Goal: Browse casually

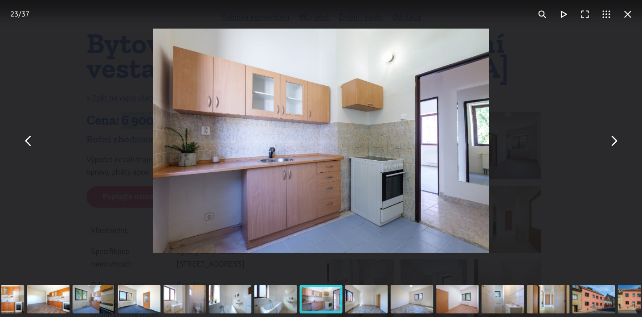
click at [608, 145] on button "You can close this modal content with the ESC key" at bounding box center [613, 140] width 21 height 21
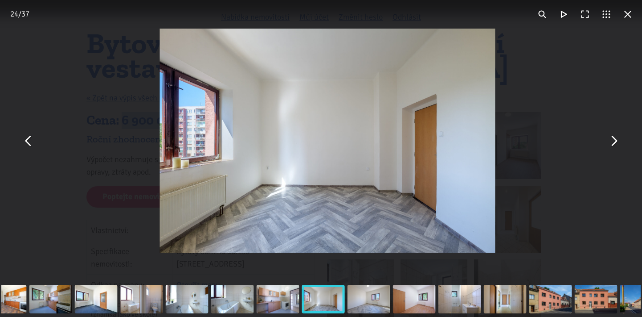
click at [608, 145] on button "You can close this modal content with the ESC key" at bounding box center [613, 140] width 21 height 21
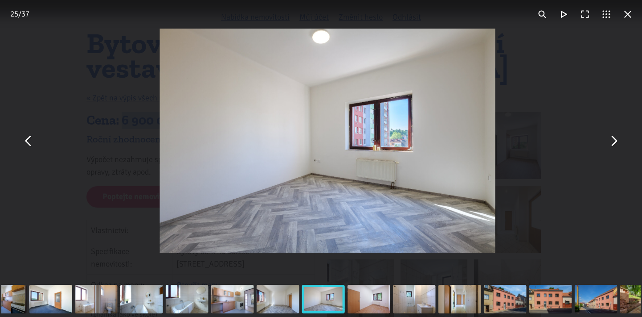
click at [608, 145] on button "You can close this modal content with the ESC key" at bounding box center [613, 140] width 21 height 21
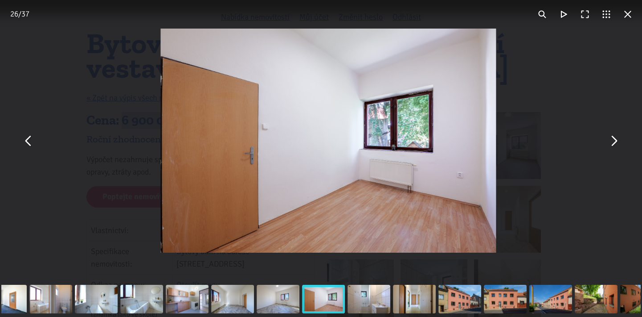
click at [608, 145] on button "You can close this modal content with the ESC key" at bounding box center [613, 140] width 21 height 21
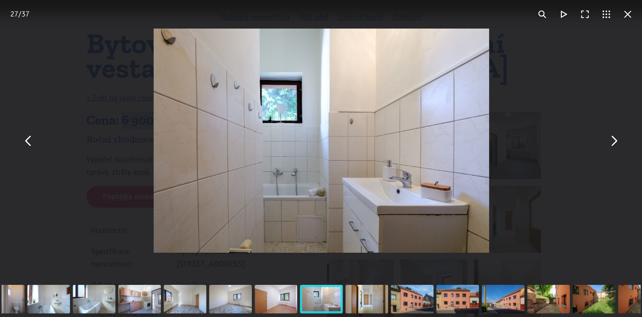
click at [608, 145] on button "You can close this modal content with the ESC key" at bounding box center [613, 140] width 21 height 21
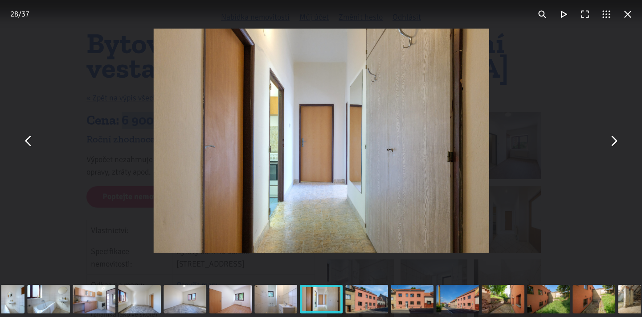
click at [608, 145] on button "You can close this modal content with the ESC key" at bounding box center [613, 140] width 21 height 21
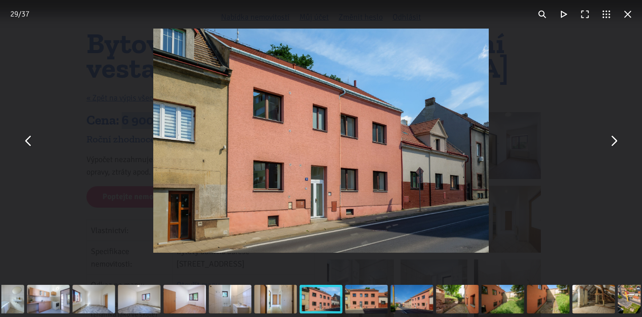
click at [608, 145] on button "You can close this modal content with the ESC key" at bounding box center [613, 140] width 21 height 21
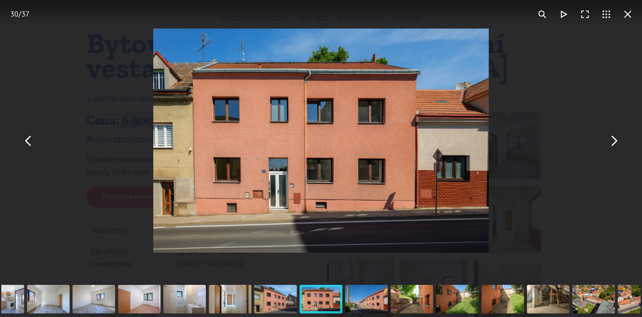
click at [608, 145] on button "You can close this modal content with the ESC key" at bounding box center [613, 140] width 21 height 21
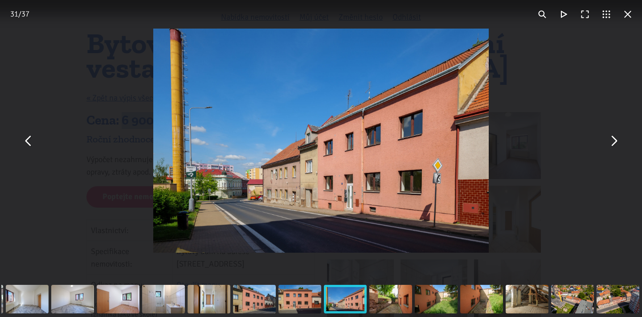
click at [608, 145] on button "You can close this modal content with the ESC key" at bounding box center [613, 140] width 21 height 21
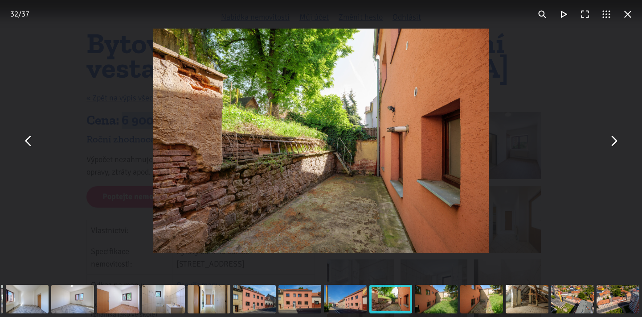
click at [608, 145] on button "You can close this modal content with the ESC key" at bounding box center [613, 140] width 21 height 21
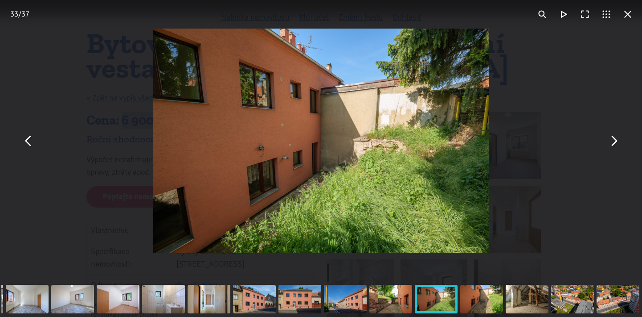
click at [608, 145] on button "You can close this modal content with the ESC key" at bounding box center [613, 140] width 21 height 21
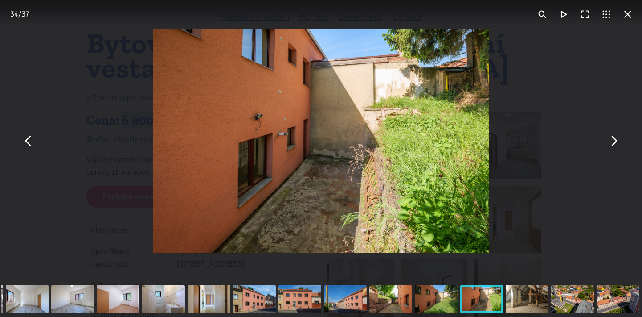
click at [608, 145] on button "You can close this modal content with the ESC key" at bounding box center [613, 140] width 21 height 21
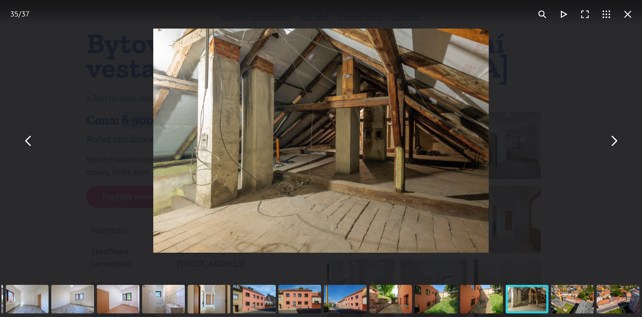
click at [618, 141] on button "You can close this modal content with the ESC key" at bounding box center [613, 140] width 21 height 21
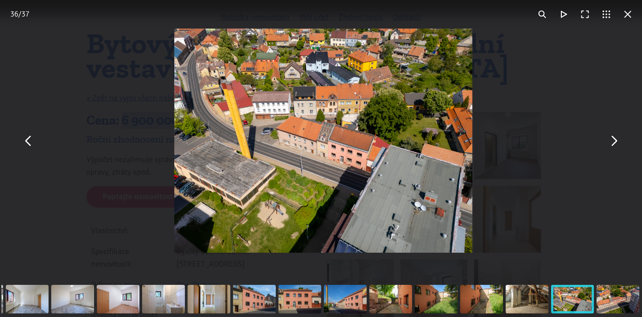
click at [618, 141] on button "You can close this modal content with the ESC key" at bounding box center [613, 140] width 21 height 21
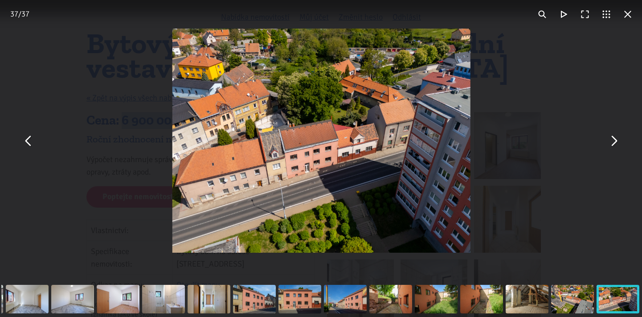
click at [618, 141] on button "You can close this modal content with the ESC key" at bounding box center [613, 140] width 21 height 21
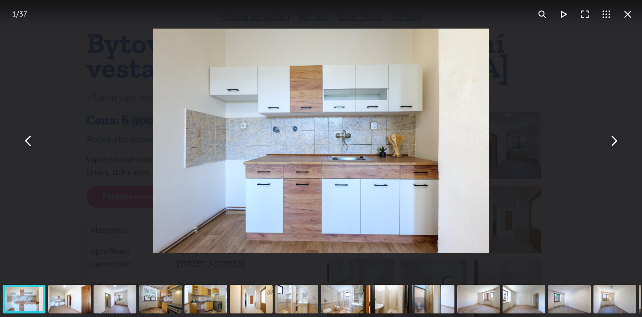
click at [615, 141] on button "You can close this modal content with the ESC key" at bounding box center [613, 140] width 21 height 21
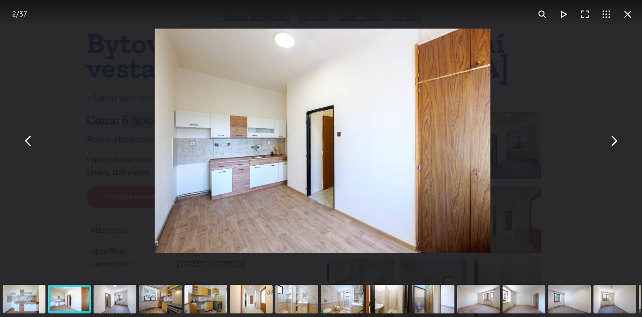
click at [615, 141] on button "You can close this modal content with the ESC key" at bounding box center [613, 140] width 21 height 21
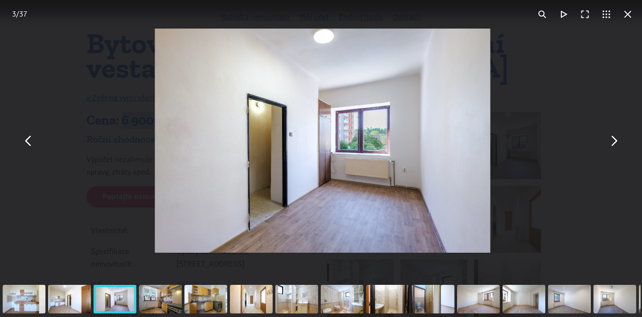
click at [615, 141] on button "You can close this modal content with the ESC key" at bounding box center [613, 140] width 21 height 21
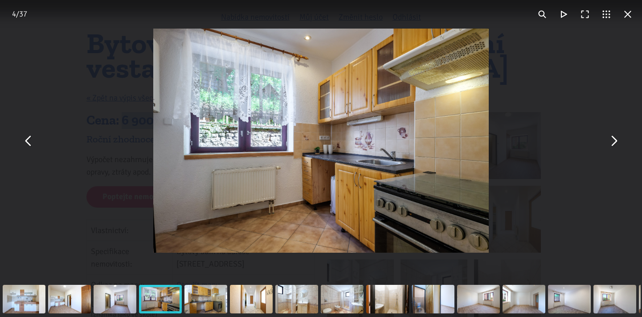
click at [615, 141] on button "You can close this modal content with the ESC key" at bounding box center [613, 140] width 21 height 21
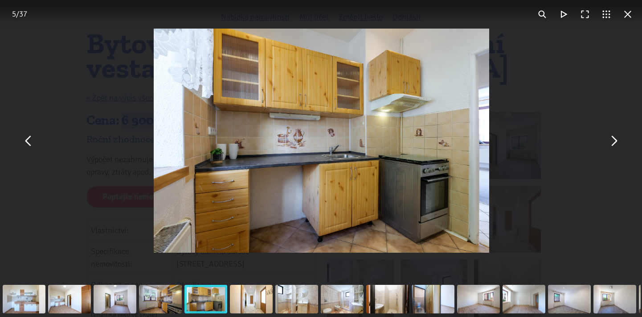
click at [615, 141] on button "You can close this modal content with the ESC key" at bounding box center [613, 140] width 21 height 21
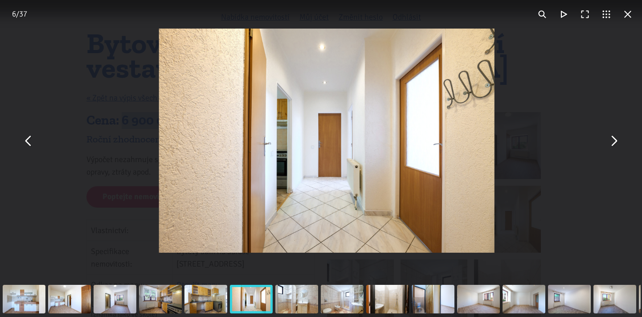
click at [615, 141] on button "You can close this modal content with the ESC key" at bounding box center [613, 140] width 21 height 21
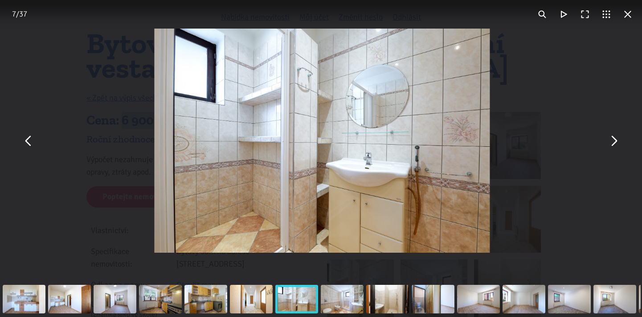
click at [615, 141] on button "You can close this modal content with the ESC key" at bounding box center [613, 140] width 21 height 21
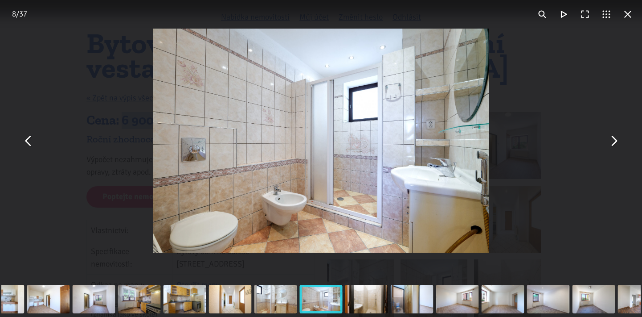
click at [617, 150] on button "You can close this modal content with the ESC key" at bounding box center [613, 140] width 21 height 21
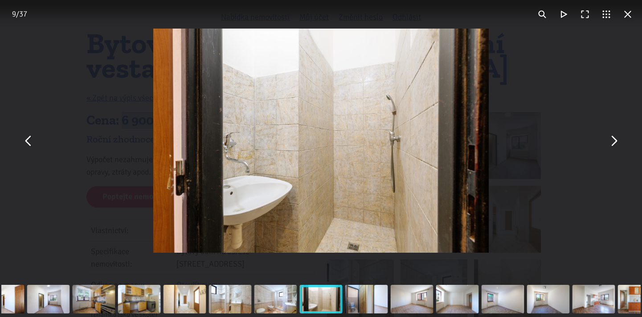
click at [617, 150] on button "You can close this modal content with the ESC key" at bounding box center [613, 140] width 21 height 21
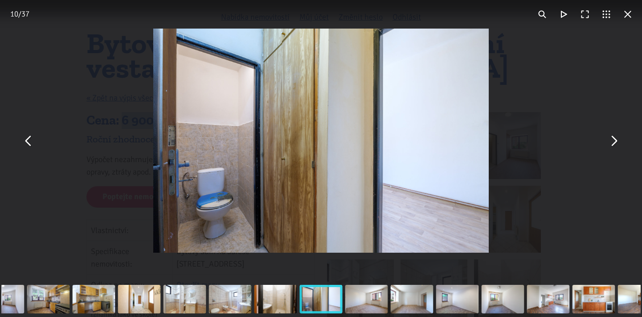
click at [617, 149] on button "You can close this modal content with the ESC key" at bounding box center [613, 140] width 21 height 21
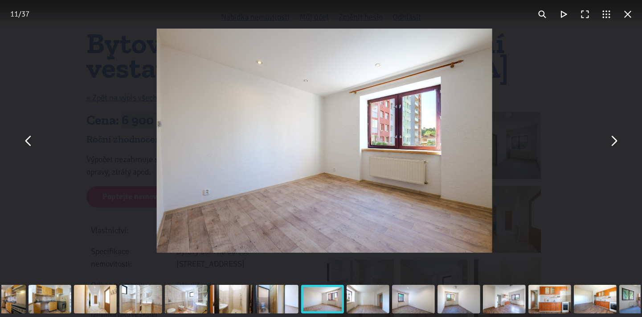
click at [617, 149] on button "You can close this modal content with the ESC key" at bounding box center [613, 140] width 21 height 21
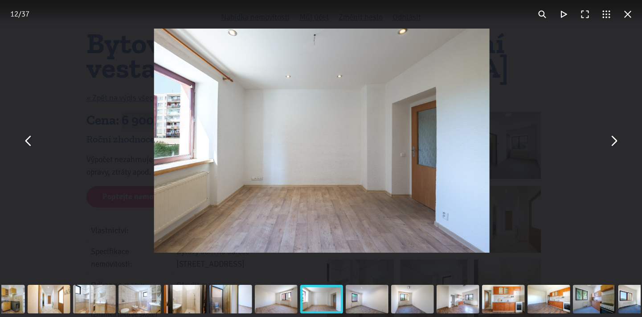
click at [617, 149] on button "You can close this modal content with the ESC key" at bounding box center [613, 140] width 21 height 21
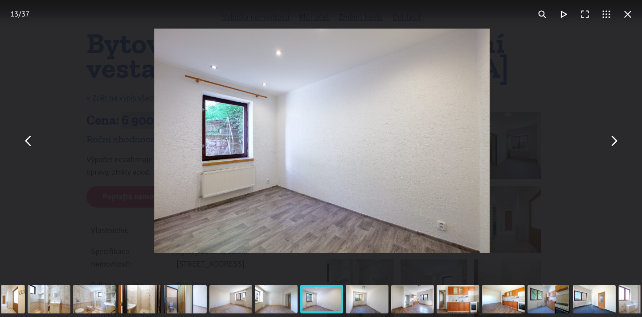
click at [617, 149] on button "You can close this modal content with the ESC key" at bounding box center [613, 140] width 21 height 21
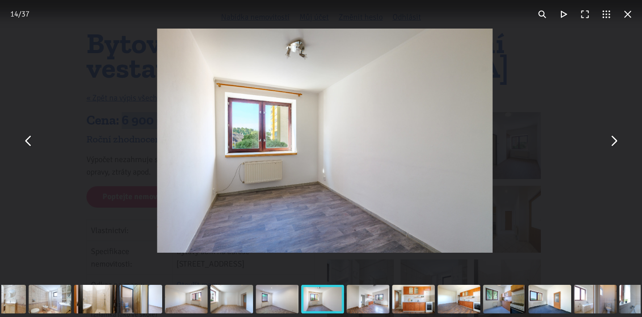
click at [617, 149] on button "You can close this modal content with the ESC key" at bounding box center [613, 140] width 21 height 21
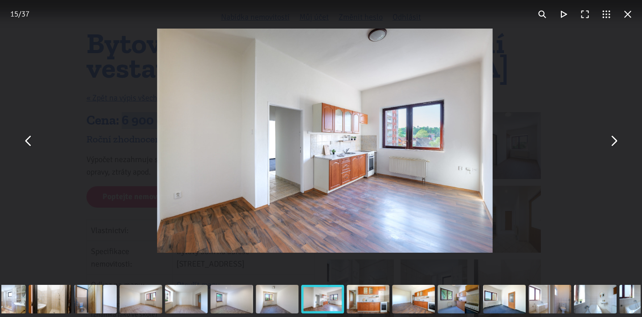
click at [617, 149] on button "You can close this modal content with the ESC key" at bounding box center [613, 140] width 21 height 21
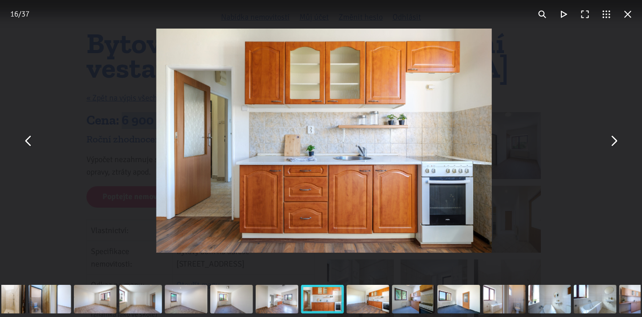
click at [617, 149] on button "You can close this modal content with the ESC key" at bounding box center [613, 140] width 21 height 21
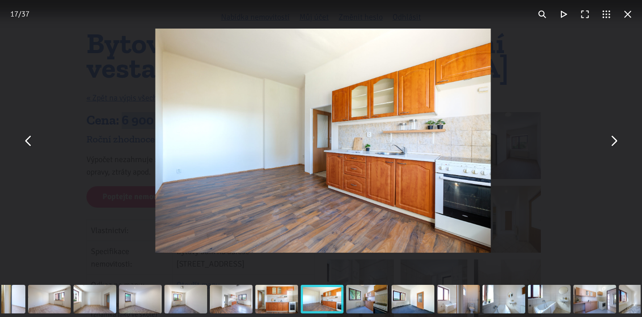
click at [617, 149] on button "You can close this modal content with the ESC key" at bounding box center [613, 140] width 21 height 21
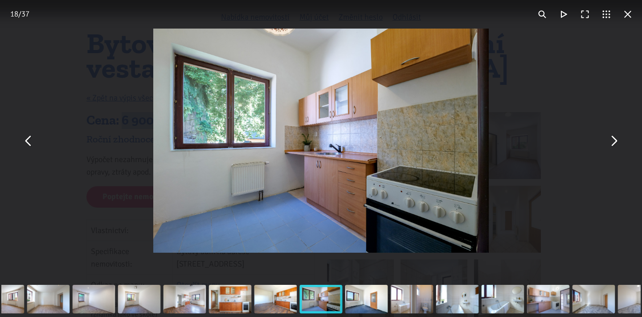
click at [617, 149] on button "You can close this modal content with the ESC key" at bounding box center [613, 140] width 21 height 21
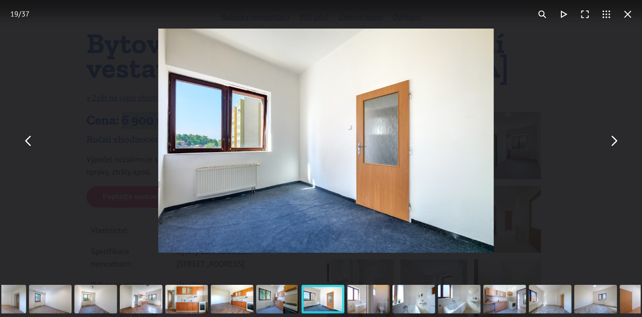
click at [617, 149] on button "You can close this modal content with the ESC key" at bounding box center [613, 140] width 21 height 21
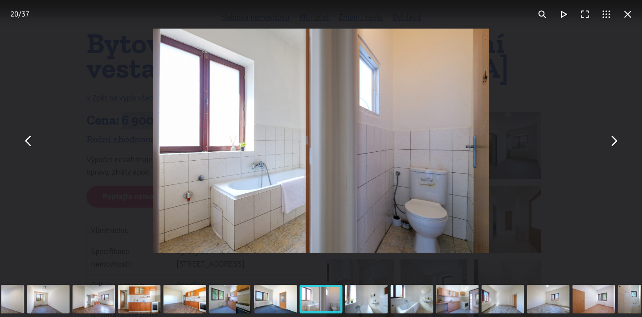
click at [617, 149] on button "You can close this modal content with the ESC key" at bounding box center [613, 140] width 21 height 21
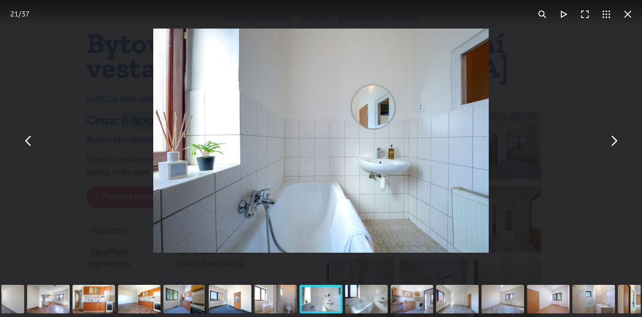
click at [617, 149] on button "You can close this modal content with the ESC key" at bounding box center [613, 140] width 21 height 21
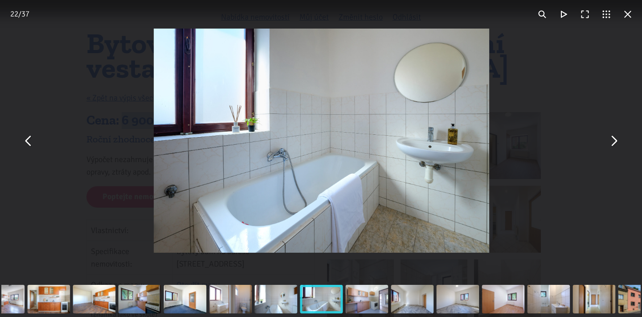
click at [617, 149] on button "You can close this modal content with the ESC key" at bounding box center [613, 140] width 21 height 21
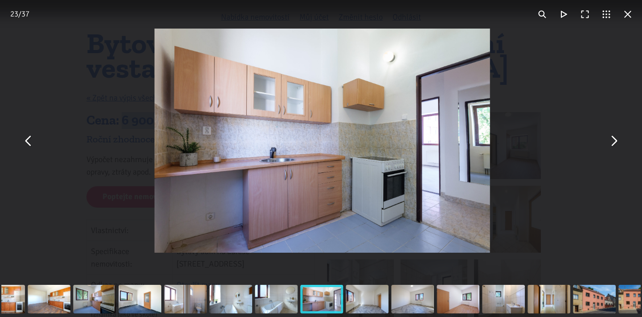
click at [617, 149] on button "You can close this modal content with the ESC key" at bounding box center [613, 140] width 21 height 21
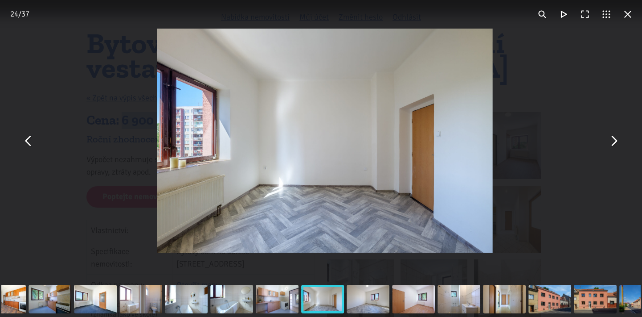
click at [617, 149] on button "You can close this modal content with the ESC key" at bounding box center [613, 140] width 21 height 21
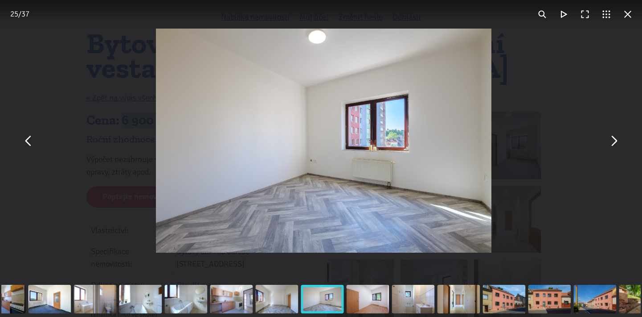
click at [617, 149] on button "You can close this modal content with the ESC key" at bounding box center [613, 140] width 21 height 21
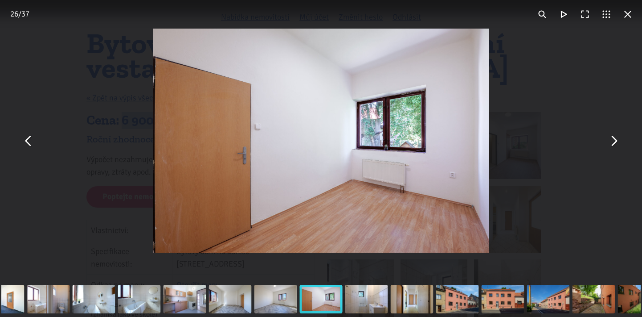
click at [617, 149] on button "You can close this modal content with the ESC key" at bounding box center [613, 140] width 21 height 21
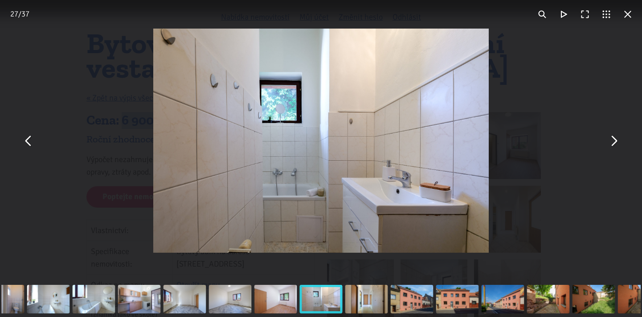
click at [617, 149] on button "You can close this modal content with the ESC key" at bounding box center [613, 140] width 21 height 21
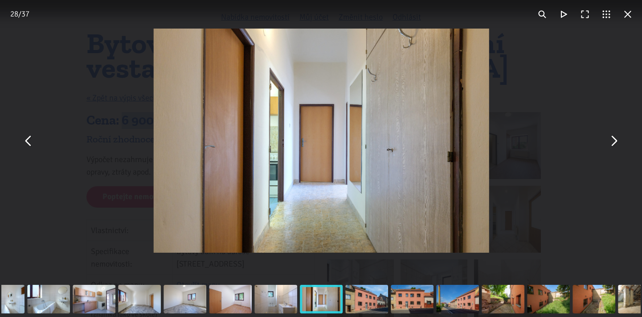
click at [617, 149] on button "You can close this modal content with the ESC key" at bounding box center [613, 140] width 21 height 21
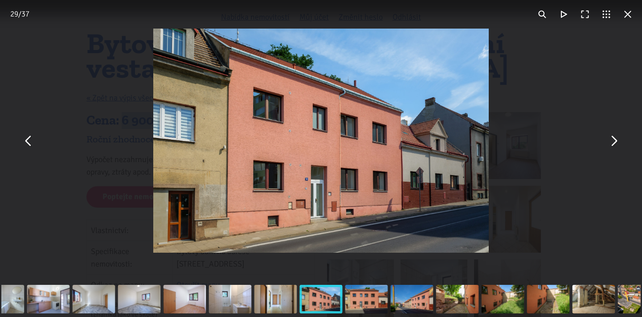
click at [609, 151] on div "You can close this modal content with the ESC key" at bounding box center [321, 140] width 642 height 281
click at [614, 144] on button "You can close this modal content with the ESC key" at bounding box center [613, 140] width 21 height 21
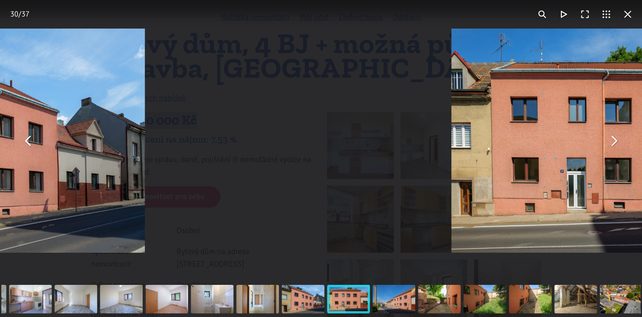
click at [614, 144] on button "You can close this modal content with the ESC key" at bounding box center [613, 140] width 21 height 21
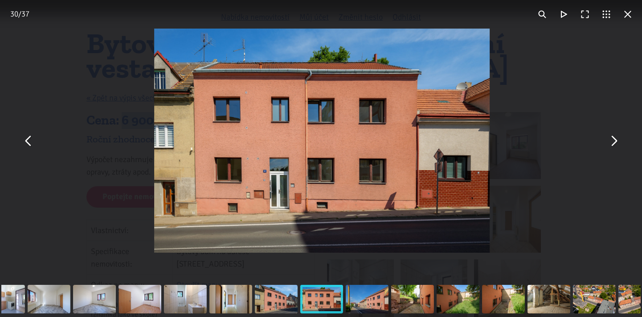
click at [614, 144] on button "You can close this modal content with the ESC key" at bounding box center [613, 140] width 21 height 21
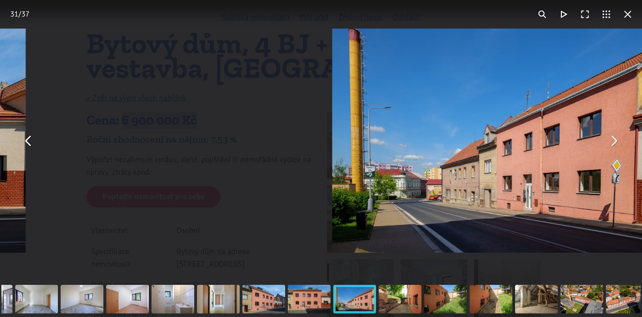
click at [614, 144] on button "You can close this modal content with the ESC key" at bounding box center [613, 140] width 21 height 21
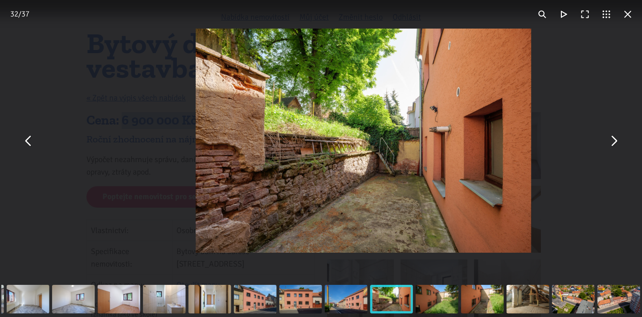
click at [614, 144] on button "You can close this modal content with the ESC key" at bounding box center [613, 140] width 21 height 21
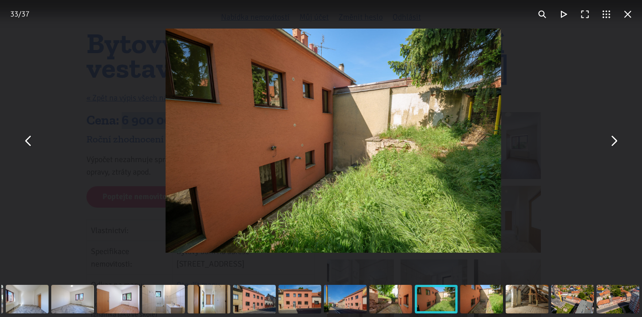
click at [614, 144] on button "You can close this modal content with the ESC key" at bounding box center [613, 140] width 21 height 21
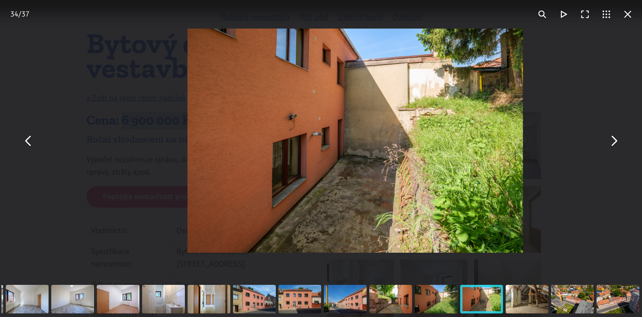
click at [614, 144] on button "You can close this modal content with the ESC key" at bounding box center [613, 140] width 21 height 21
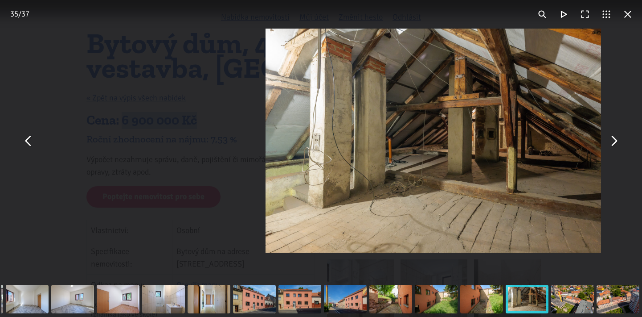
click at [614, 144] on button "You can close this modal content with the ESC key" at bounding box center [613, 140] width 21 height 21
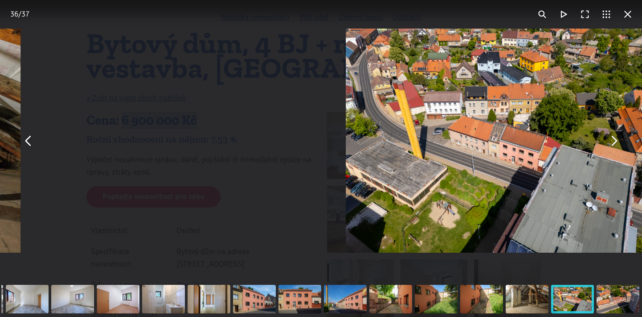
click at [614, 144] on button "You can close this modal content with the ESC key" at bounding box center [613, 140] width 21 height 21
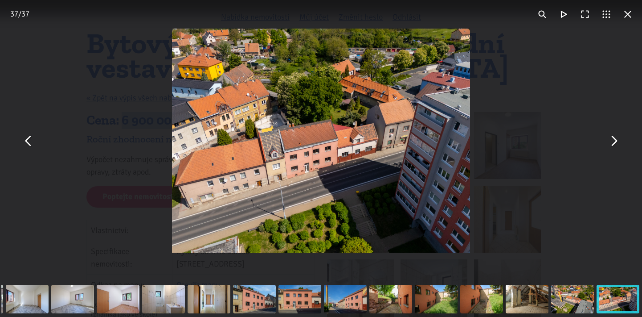
click at [614, 144] on button "You can close this modal content with the ESC key" at bounding box center [613, 140] width 21 height 21
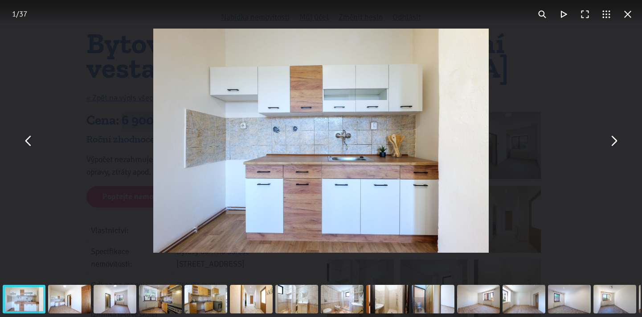
click at [612, 140] on button "You can close this modal content with the ESC key" at bounding box center [613, 140] width 21 height 21
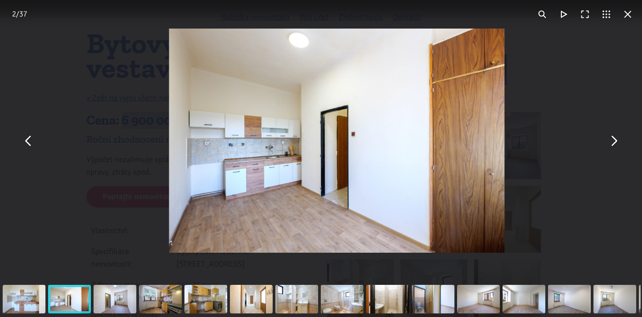
click at [612, 140] on button "You can close this modal content with the ESC key" at bounding box center [613, 140] width 21 height 21
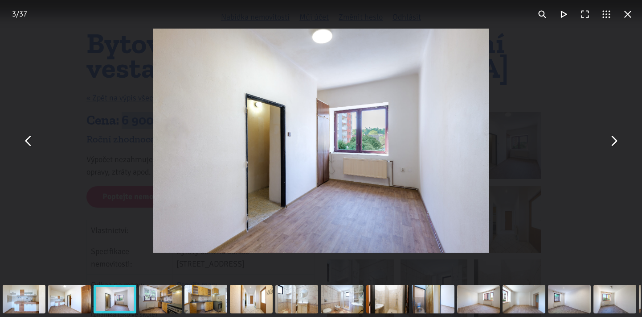
click at [629, 16] on button "You can close this modal content with the ESC key" at bounding box center [627, 14] width 21 height 21
